Goal: Find contact information: Find contact information

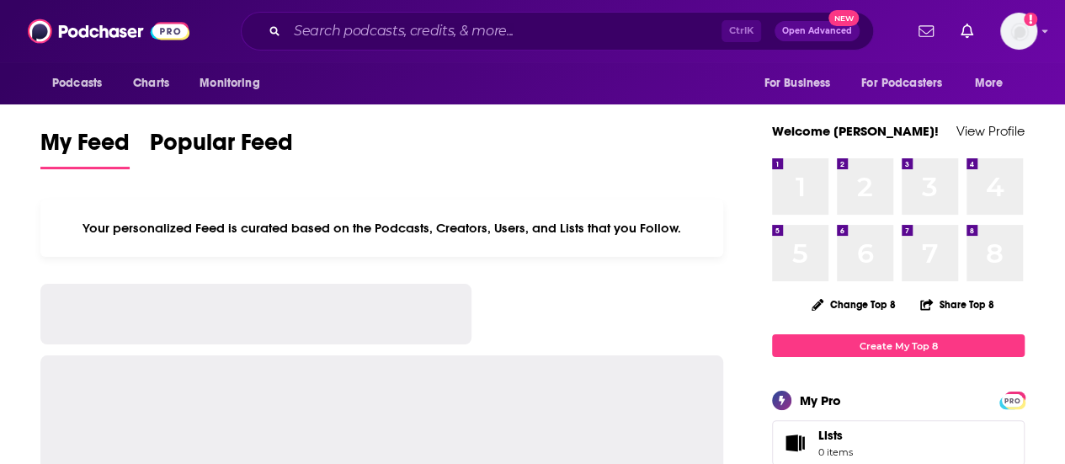
click at [365, 30] on input "Search podcasts, credits, & more..." at bounding box center [504, 31] width 434 height 27
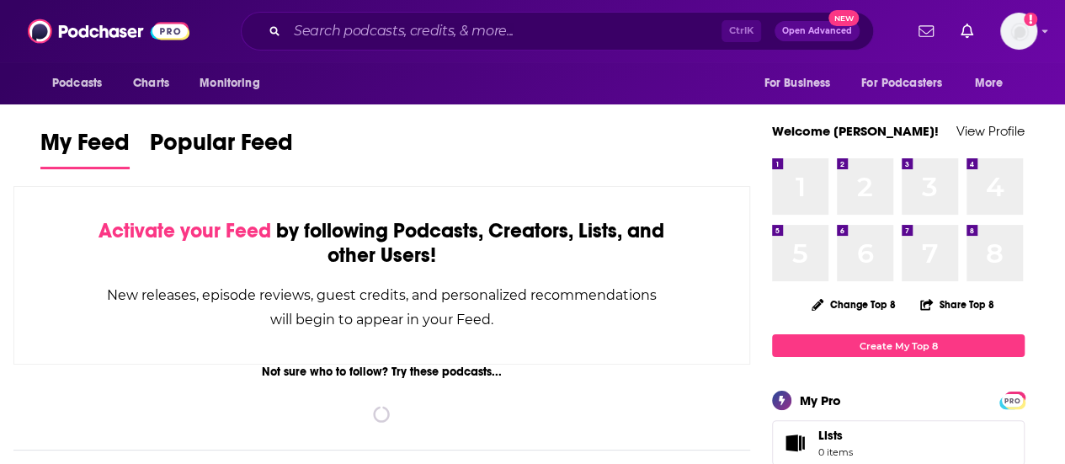
click at [365, 30] on input "Search podcasts, credits, & more..." at bounding box center [504, 31] width 434 height 27
click at [459, 23] on input "Search podcasts, credits, & more..." at bounding box center [504, 31] width 434 height 27
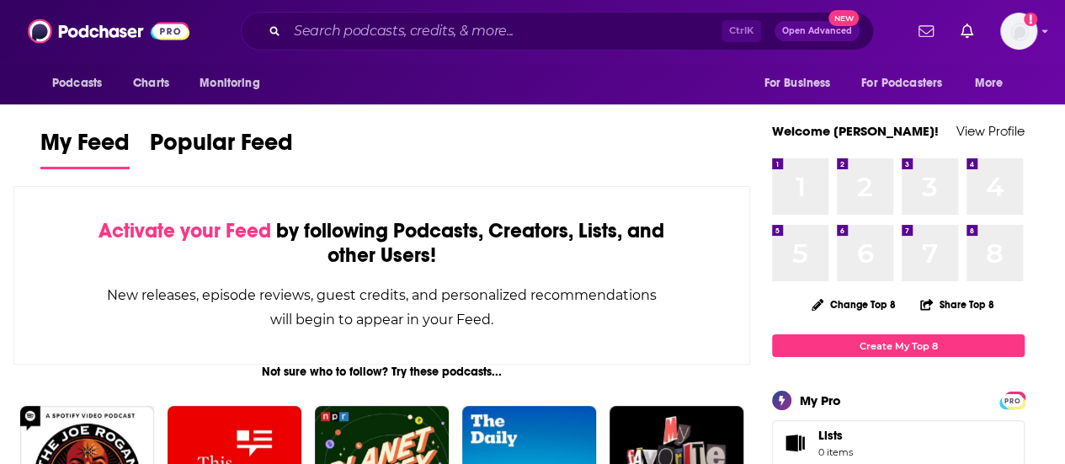
click at [448, 29] on input "Search podcasts, credits, & more..." at bounding box center [504, 31] width 434 height 27
click at [434, 41] on input "Search podcasts, credits, & more..." at bounding box center [504, 31] width 434 height 27
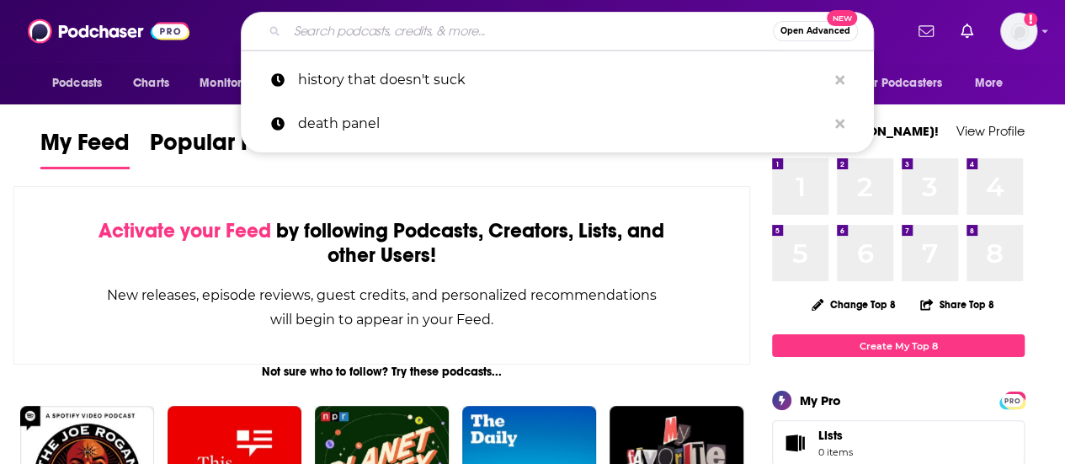
click at [335, 31] on input "Search podcasts, credits, & more..." at bounding box center [530, 31] width 486 height 27
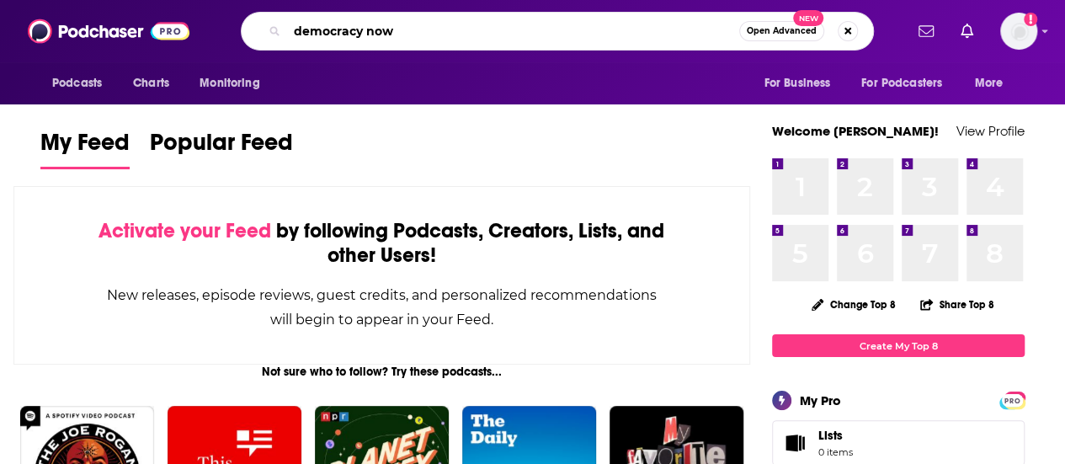
type input "democracy now"
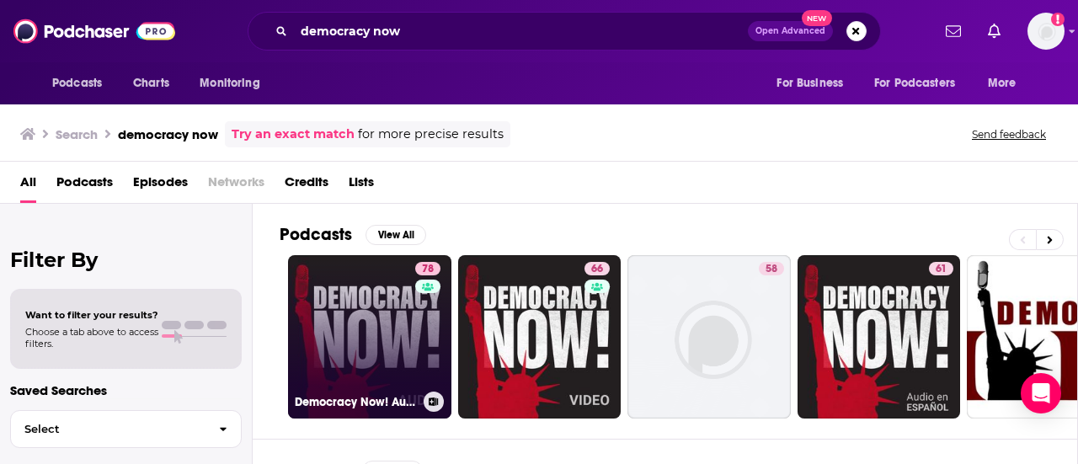
click at [379, 280] on link "78 Democracy Now! Audio" at bounding box center [369, 336] width 163 height 163
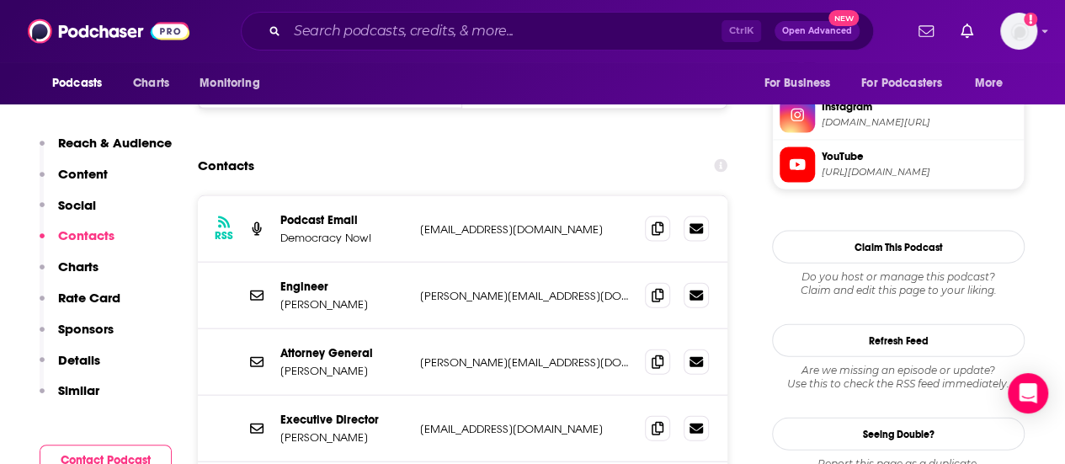
scroll to position [1768, 0]
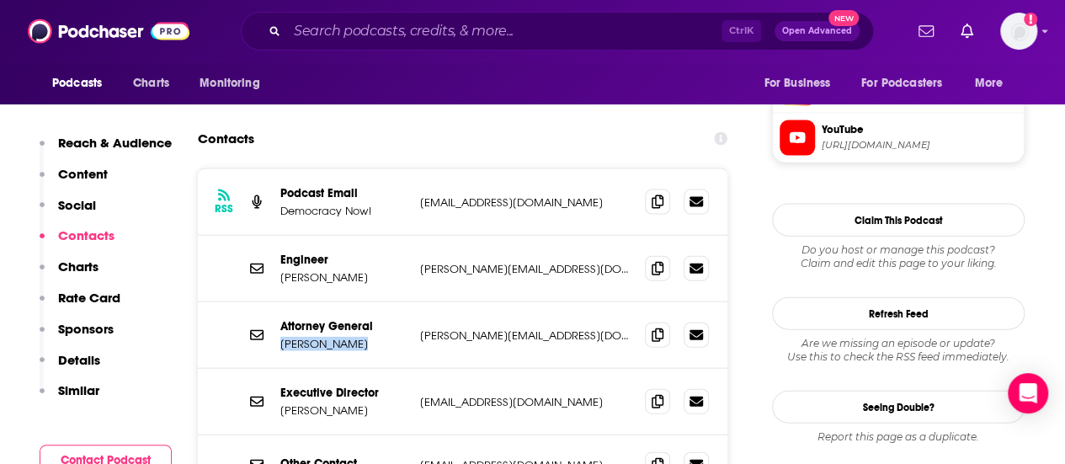
drag, startPoint x: 371, startPoint y: 223, endPoint x: 274, endPoint y: 224, distance: 97.7
click at [274, 302] on div "Attorney General [PERSON_NAME] [PERSON_NAME][EMAIL_ADDRESS][DOMAIN_NAME] [PERSO…" at bounding box center [463, 335] width 530 height 67
copy p "[PERSON_NAME]"
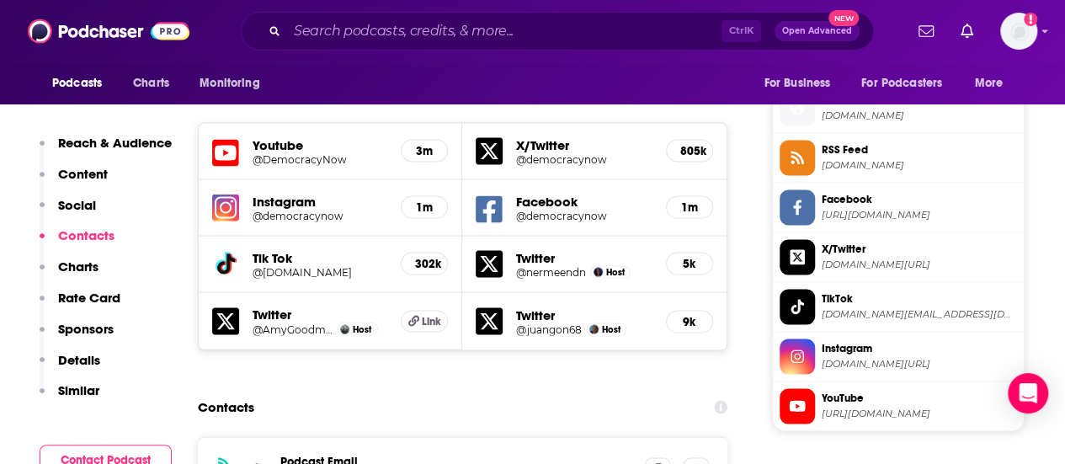
scroll to position [1600, 0]
